Goal: Navigation & Orientation: Find specific page/section

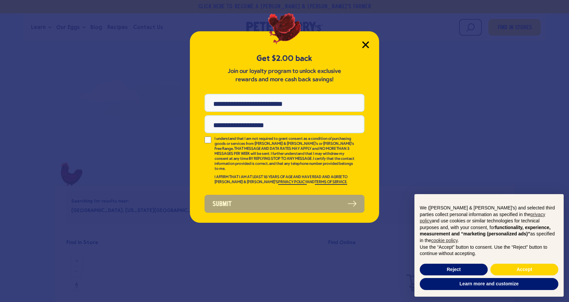
click at [366, 44] on icon "Close Modal" at bounding box center [366, 45] width 6 height 6
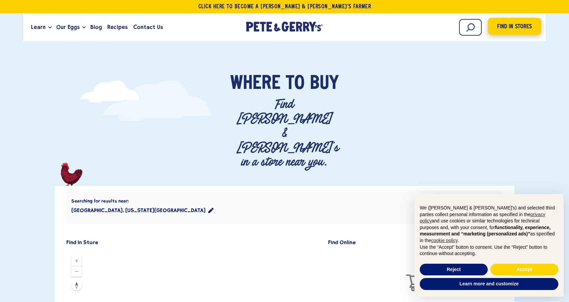
click at [511, 28] on span "Find in Stores" at bounding box center [514, 26] width 35 height 9
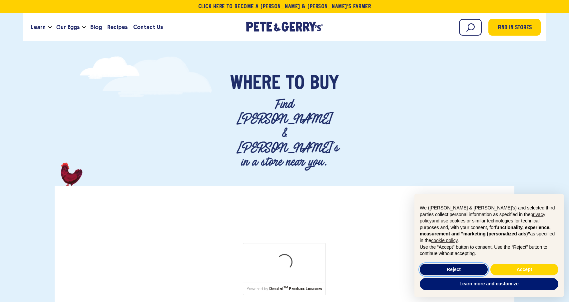
click at [449, 268] on button "Reject" at bounding box center [454, 270] width 68 height 12
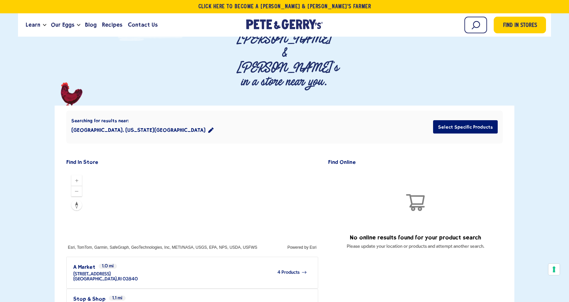
scroll to position [80, 0]
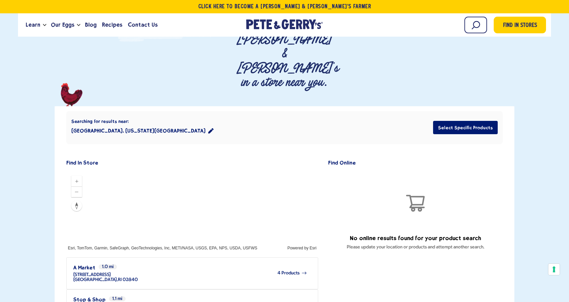
click at [130, 124] on button "Newport, Rhode Island 02840" at bounding box center [142, 130] width 142 height 13
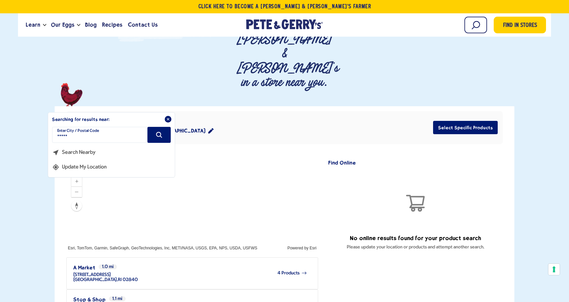
click at [81, 158] on button "Update My Location" at bounding box center [79, 165] width 55 height 15
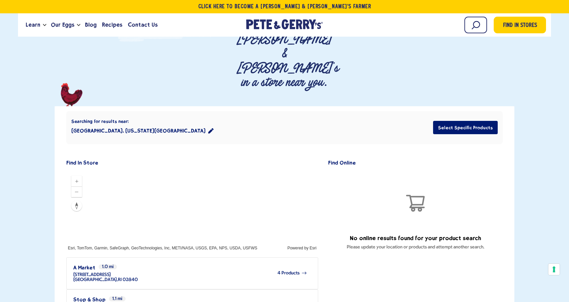
scroll to position [526, 0]
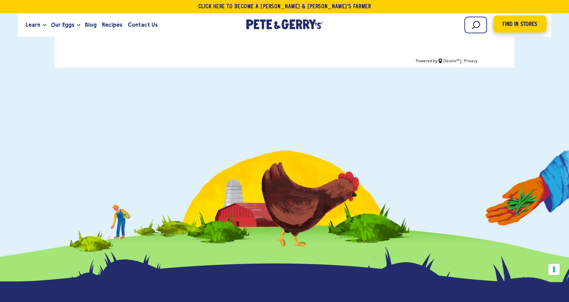
click at [524, 27] on span "Find in Stores" at bounding box center [520, 24] width 35 height 9
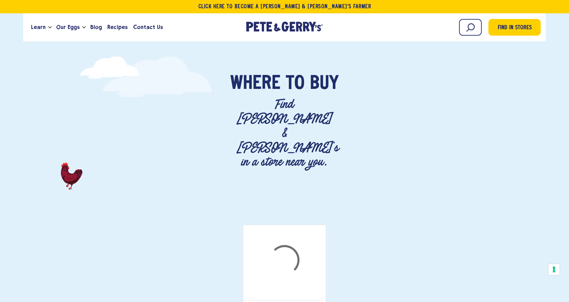
click at [524, 27] on span "Find in Stores" at bounding box center [515, 28] width 34 height 9
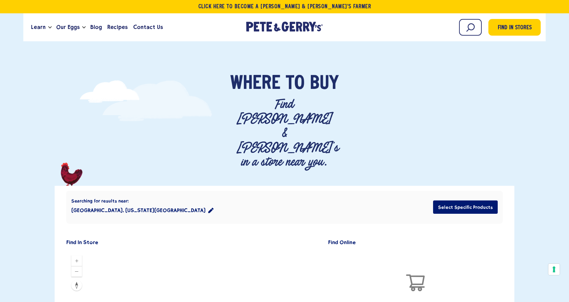
click at [208, 208] on icon "location filter" at bounding box center [210, 210] width 5 height 5
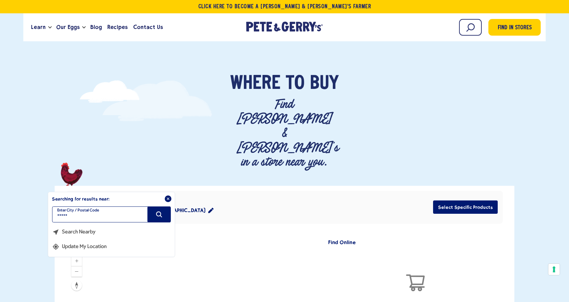
click at [89, 207] on input "*****" at bounding box center [111, 215] width 119 height 16
type input "*****"
